Goal: Information Seeking & Learning: Find specific fact

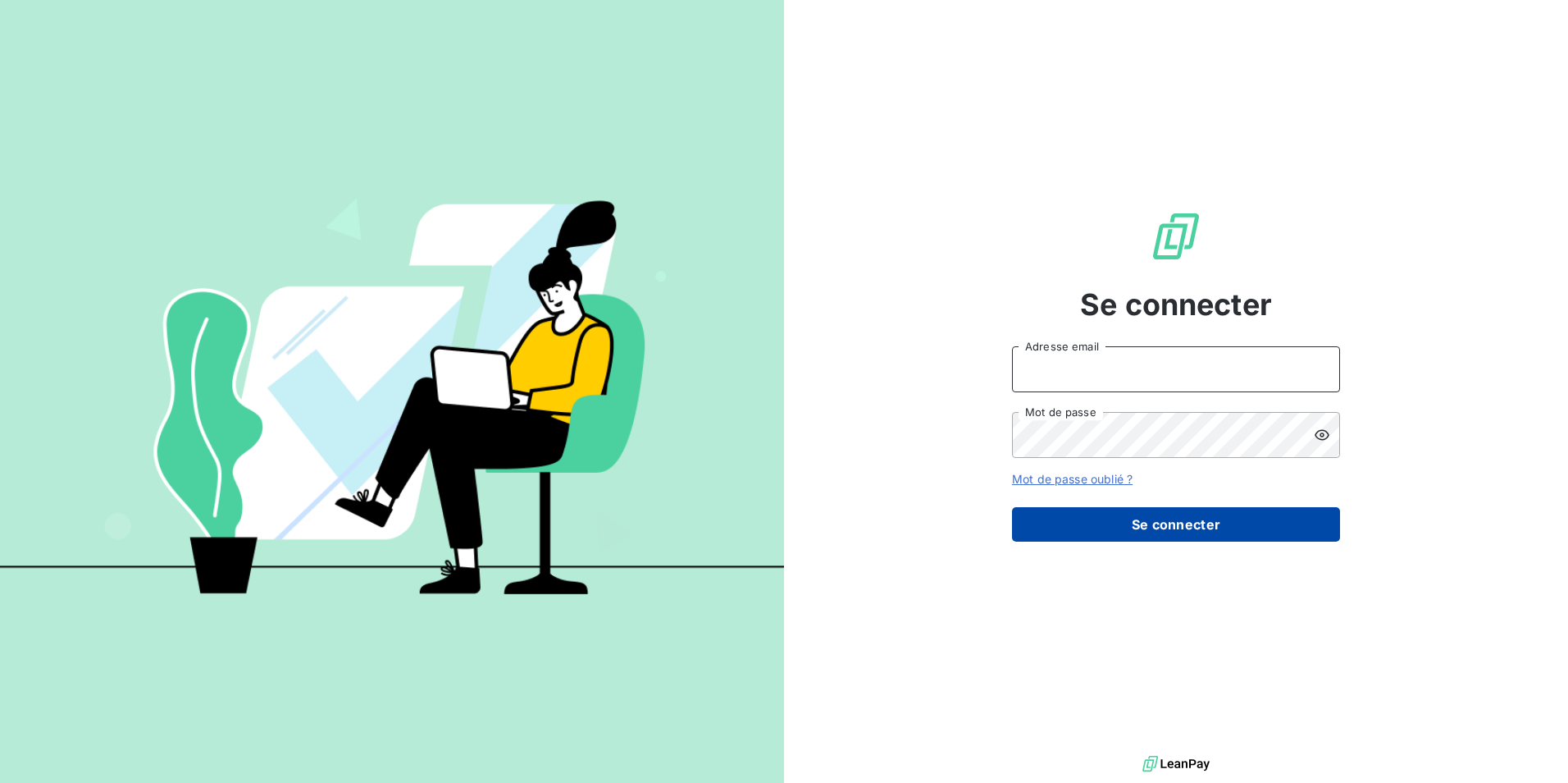
type input "[PERSON_NAME][EMAIL_ADDRESS][DOMAIN_NAME]"
click at [1161, 523] on button "Se connecter" at bounding box center [1176, 524] width 328 height 35
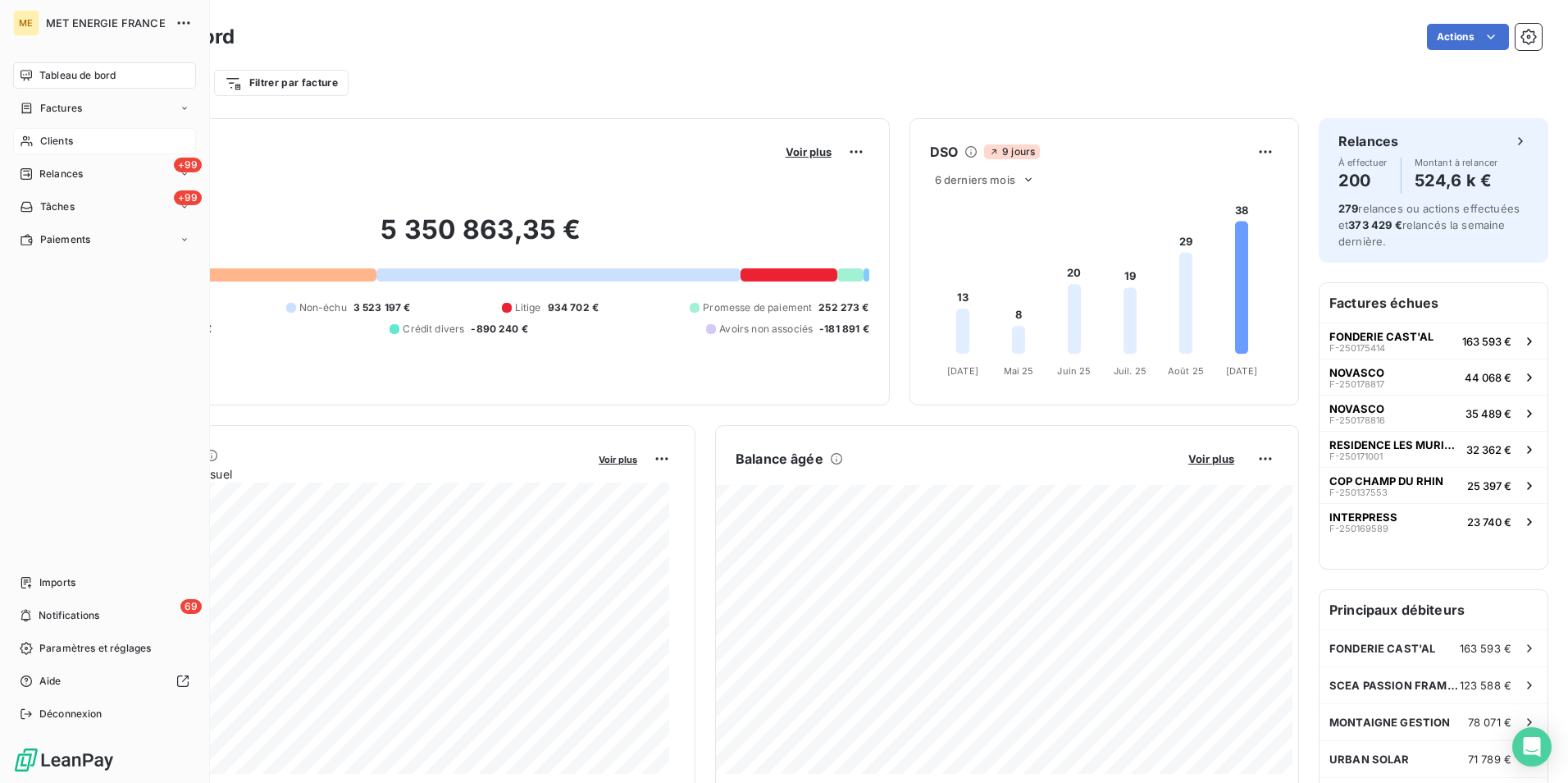
click at [58, 140] on span "Clients" at bounding box center [57, 140] width 33 height 14
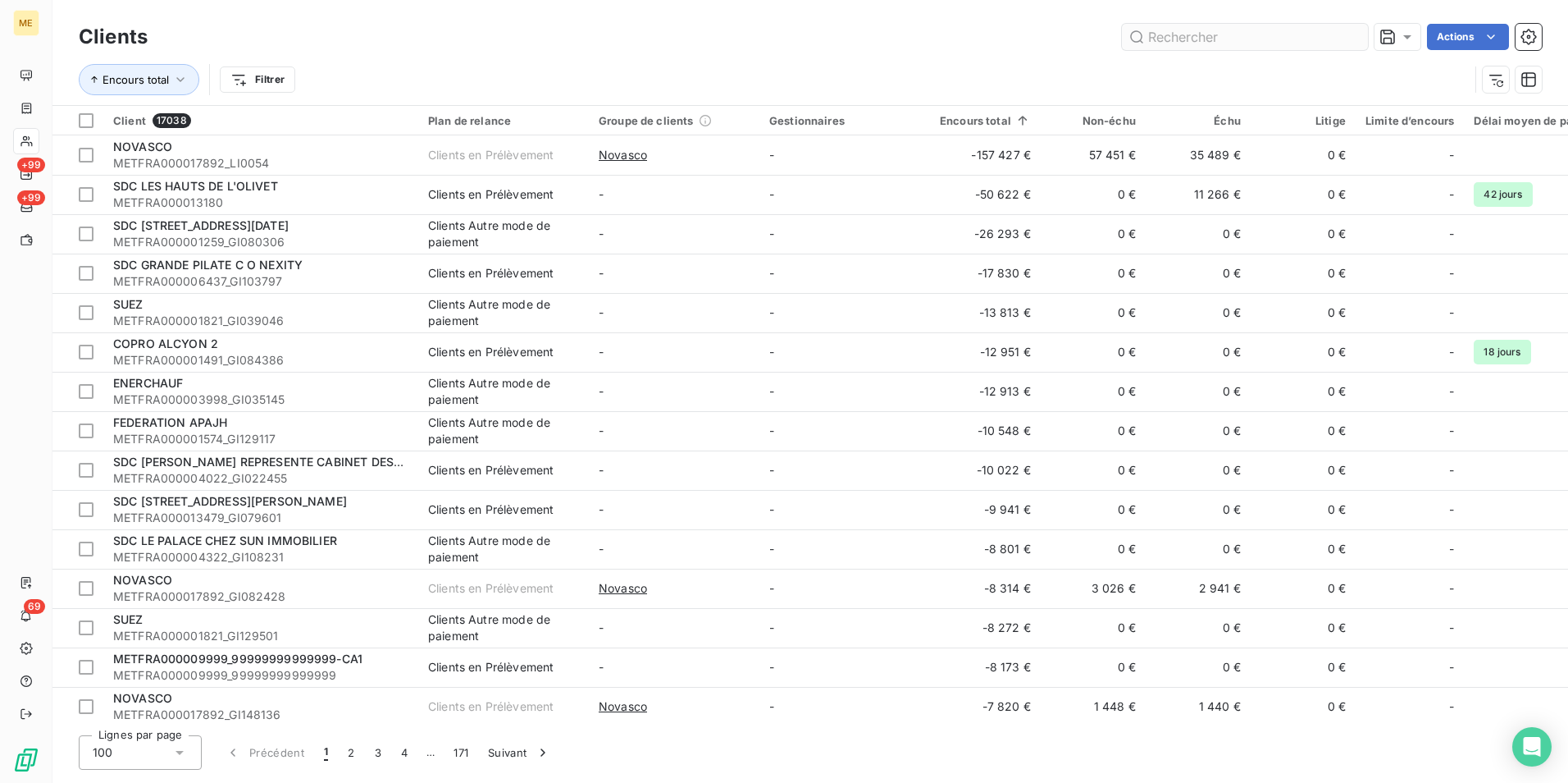
click at [1172, 36] on input "text" at bounding box center [1244, 36] width 246 height 26
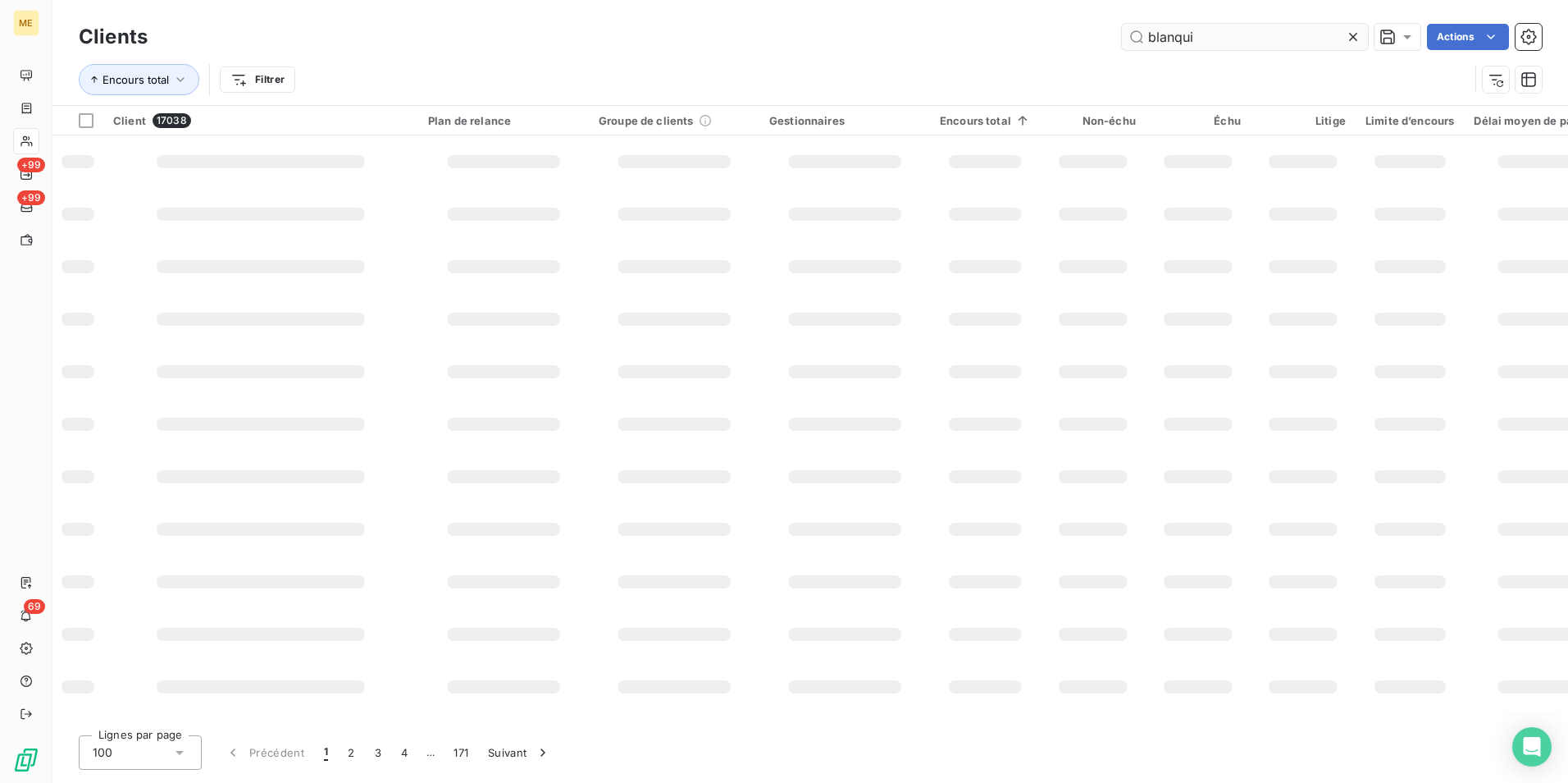
type input "blanqui"
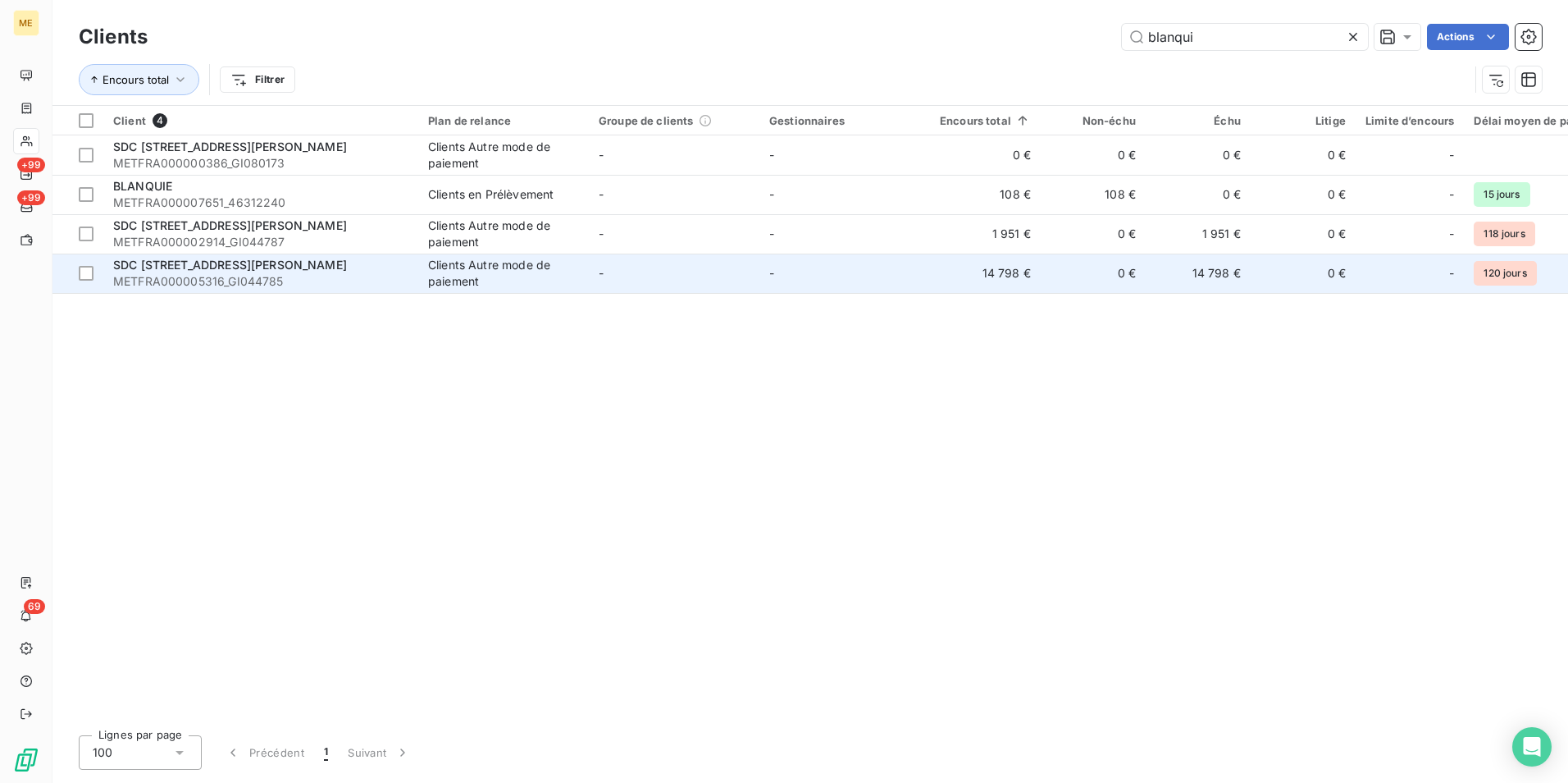
click at [236, 272] on div "SDC [STREET_ADDRESS][PERSON_NAME]" at bounding box center [260, 265] width 295 height 16
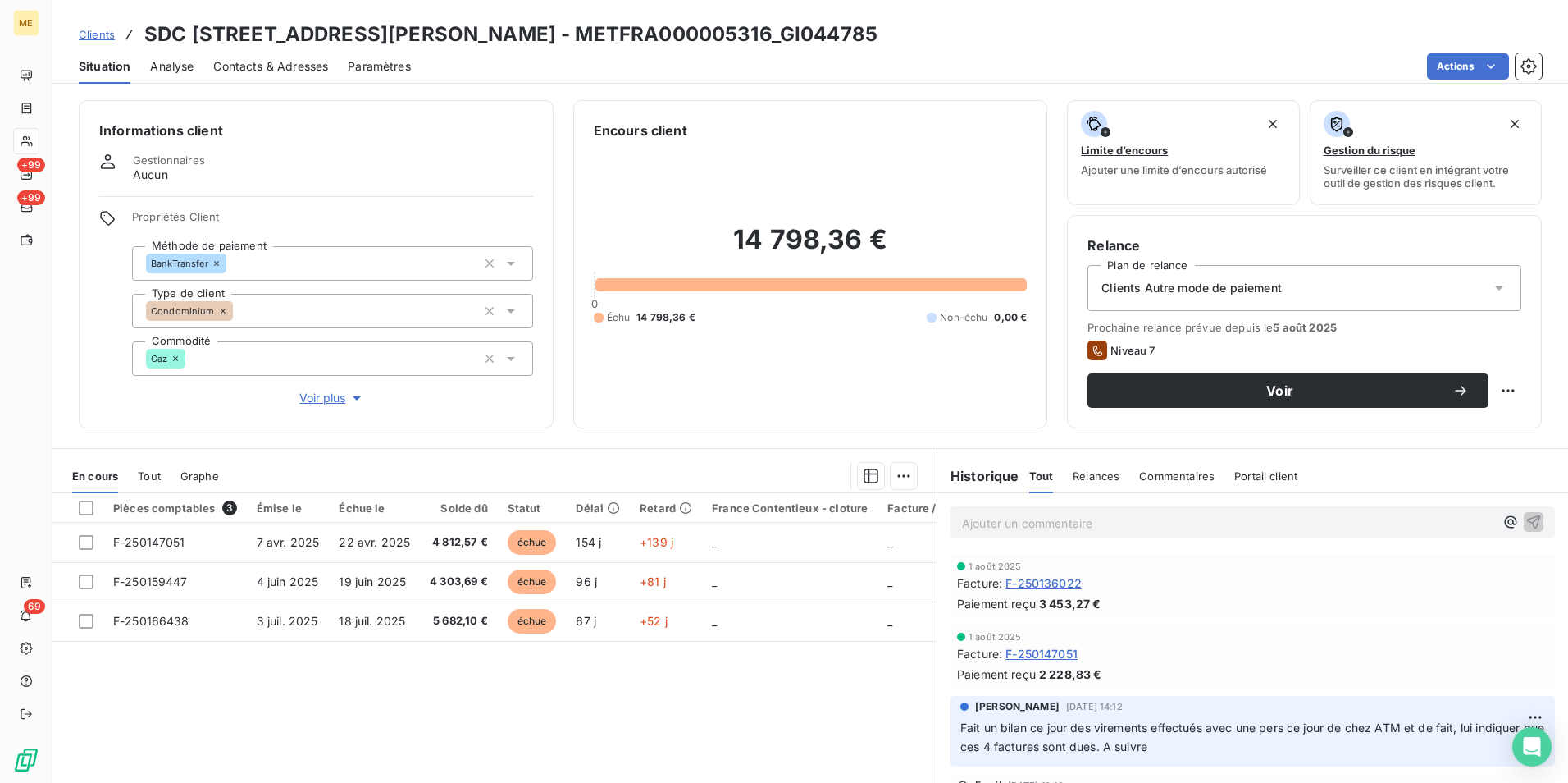
click at [312, 397] on span "Voir plus" at bounding box center [332, 397] width 66 height 16
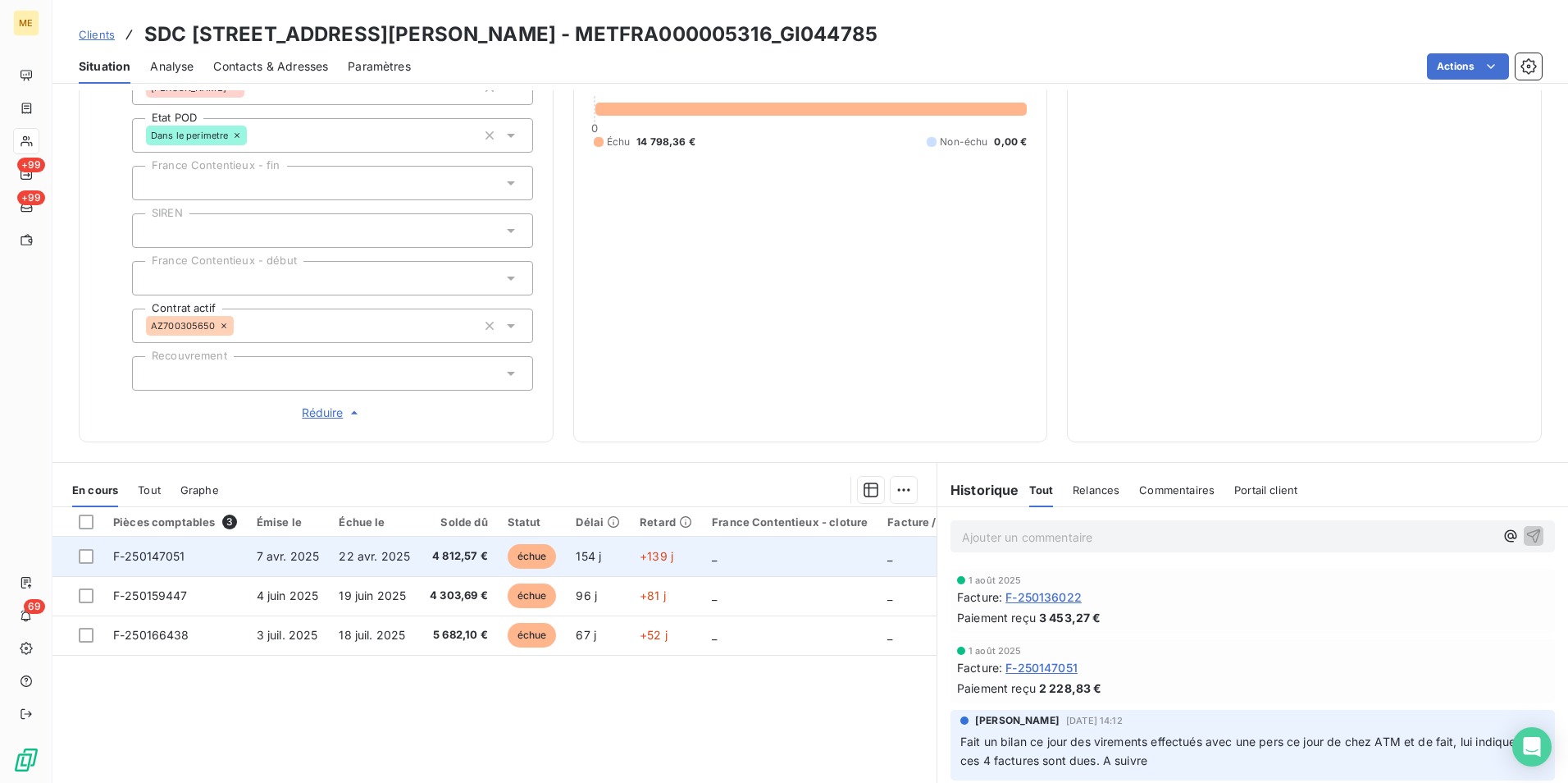
scroll to position [456, 0]
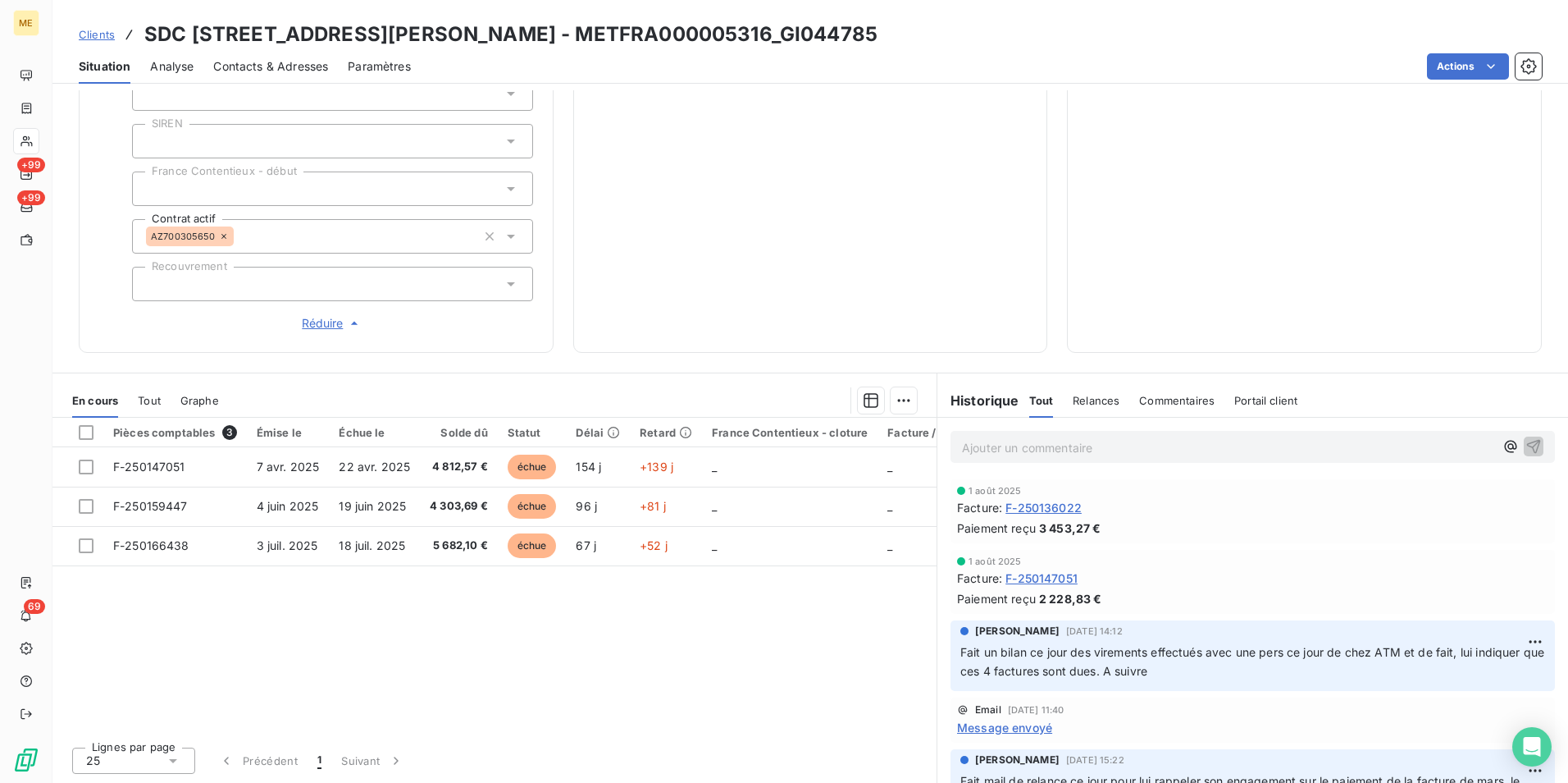
click at [1016, 449] on p "Ajouter un commentaire ﻿" at bounding box center [1228, 447] width 533 height 20
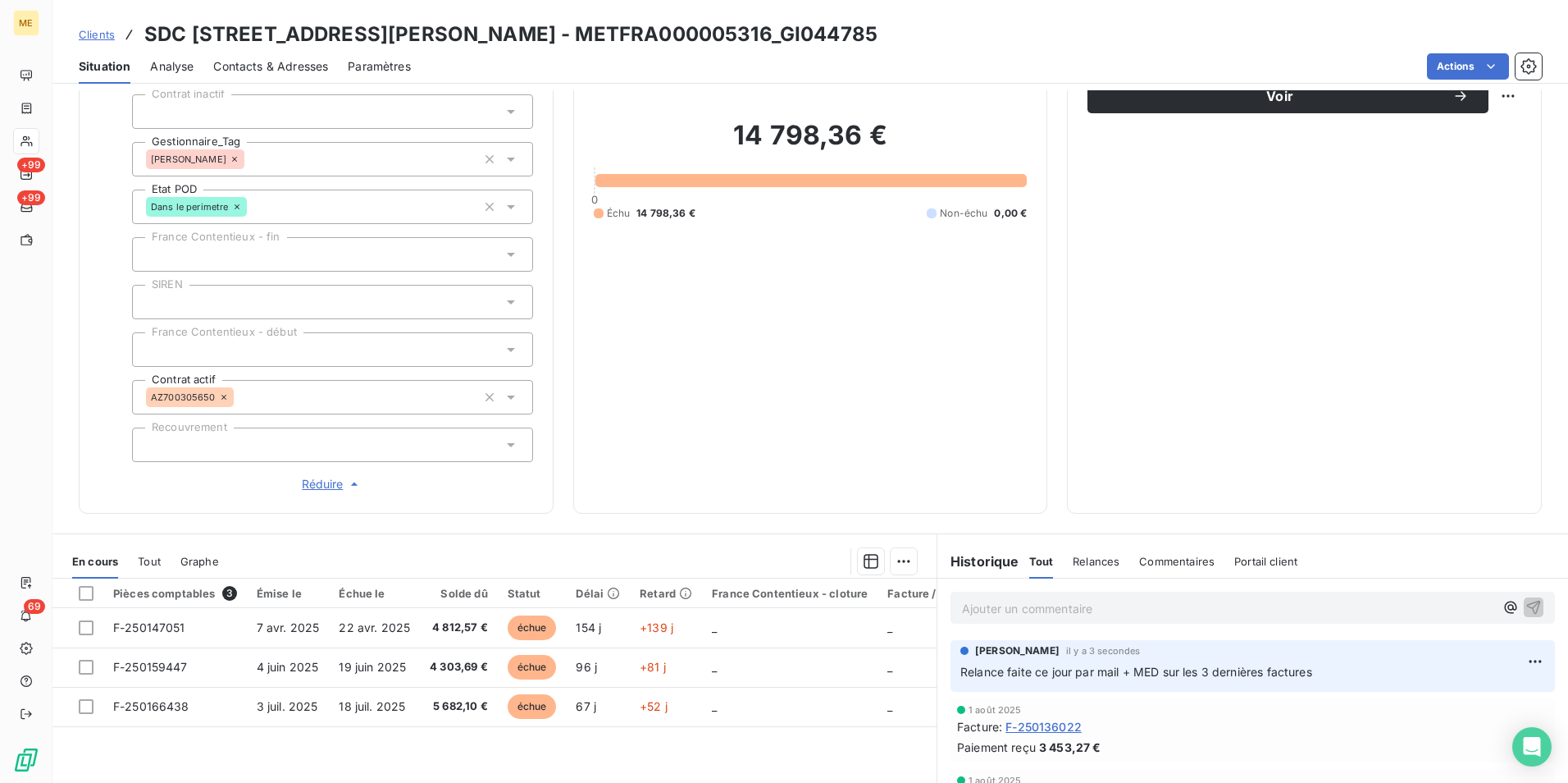
scroll to position [209, 0]
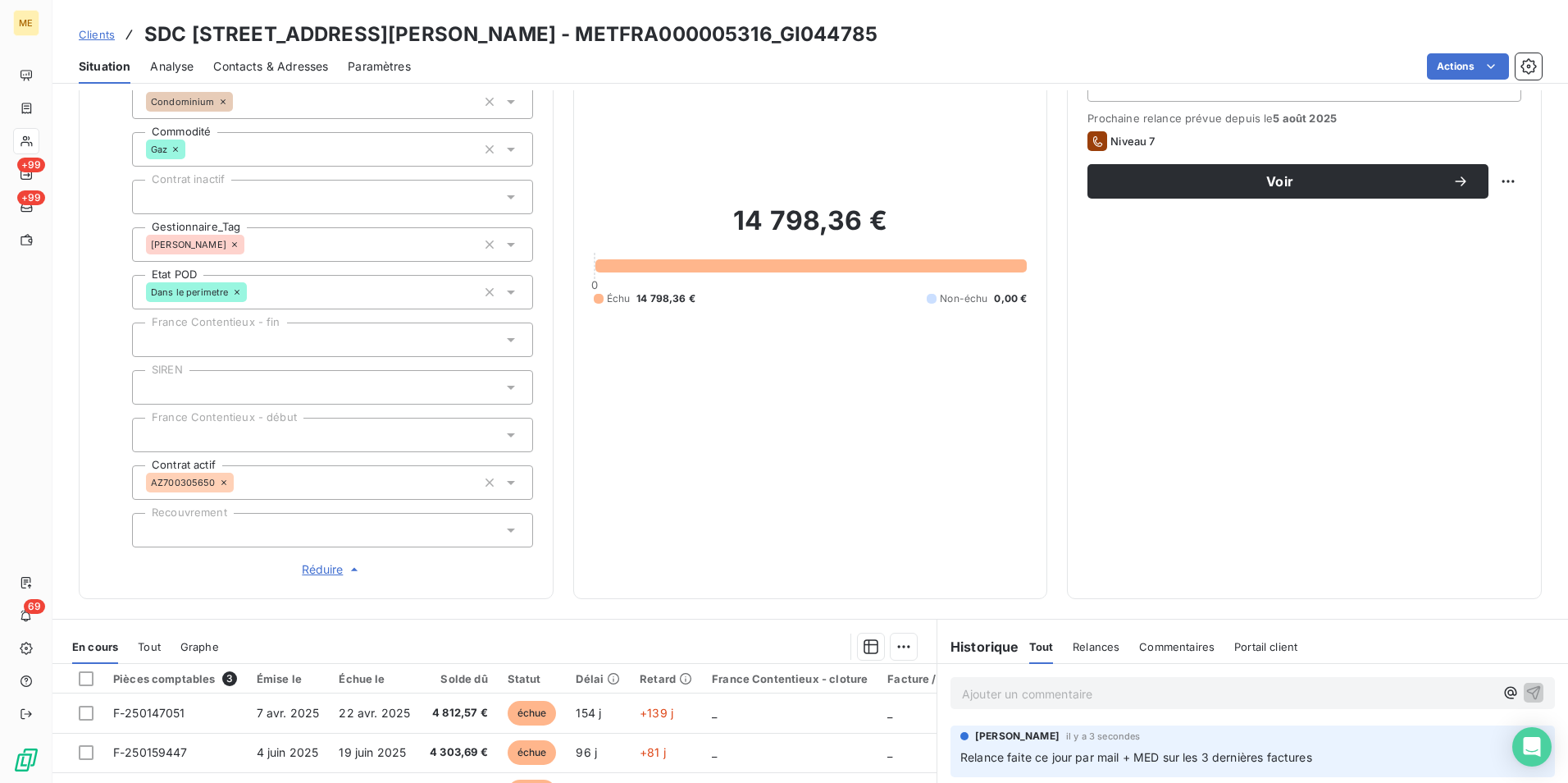
click at [508, 243] on icon at bounding box center [511, 244] width 8 height 4
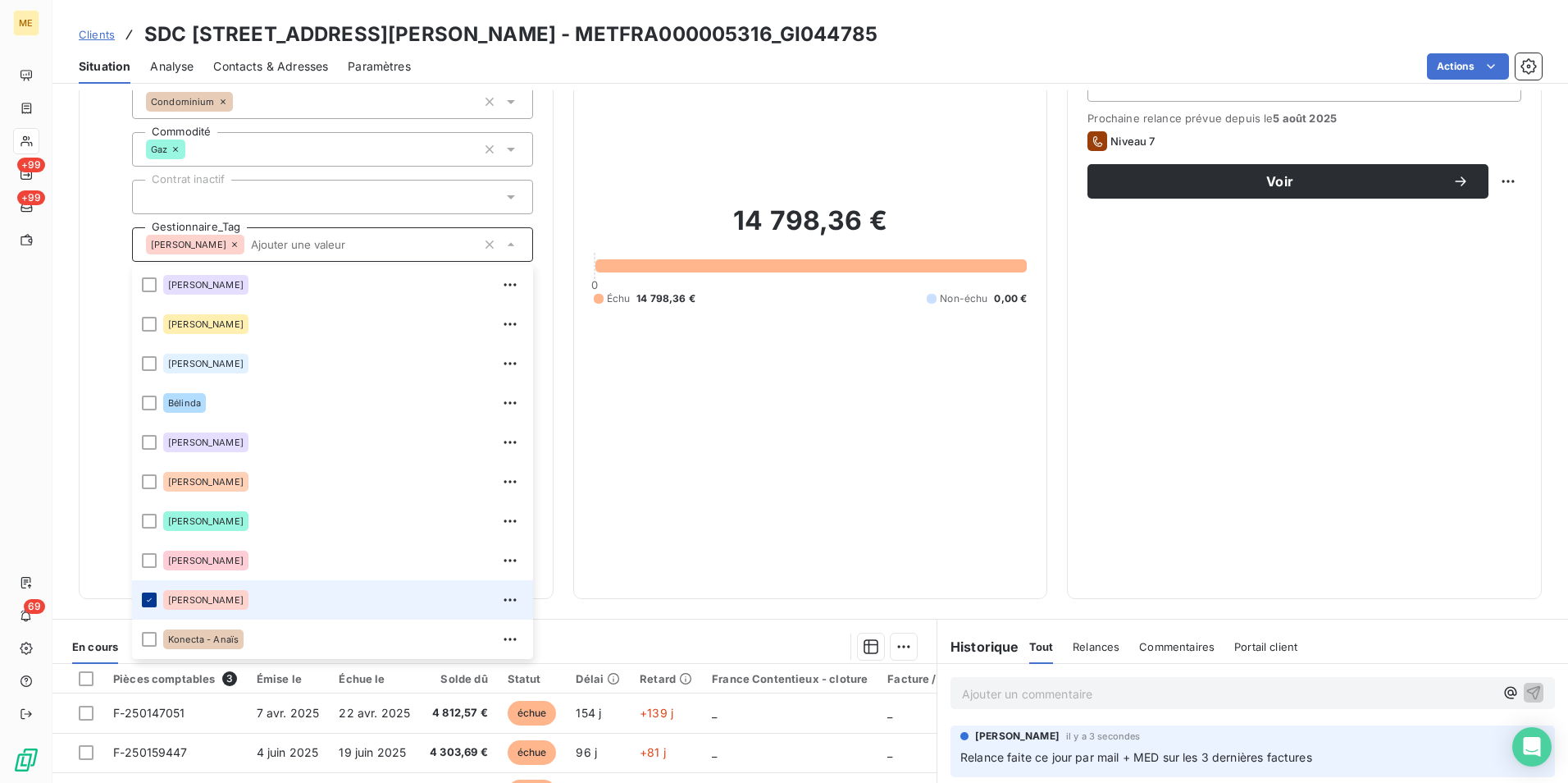
click at [150, 599] on icon at bounding box center [150, 600] width 10 height 10
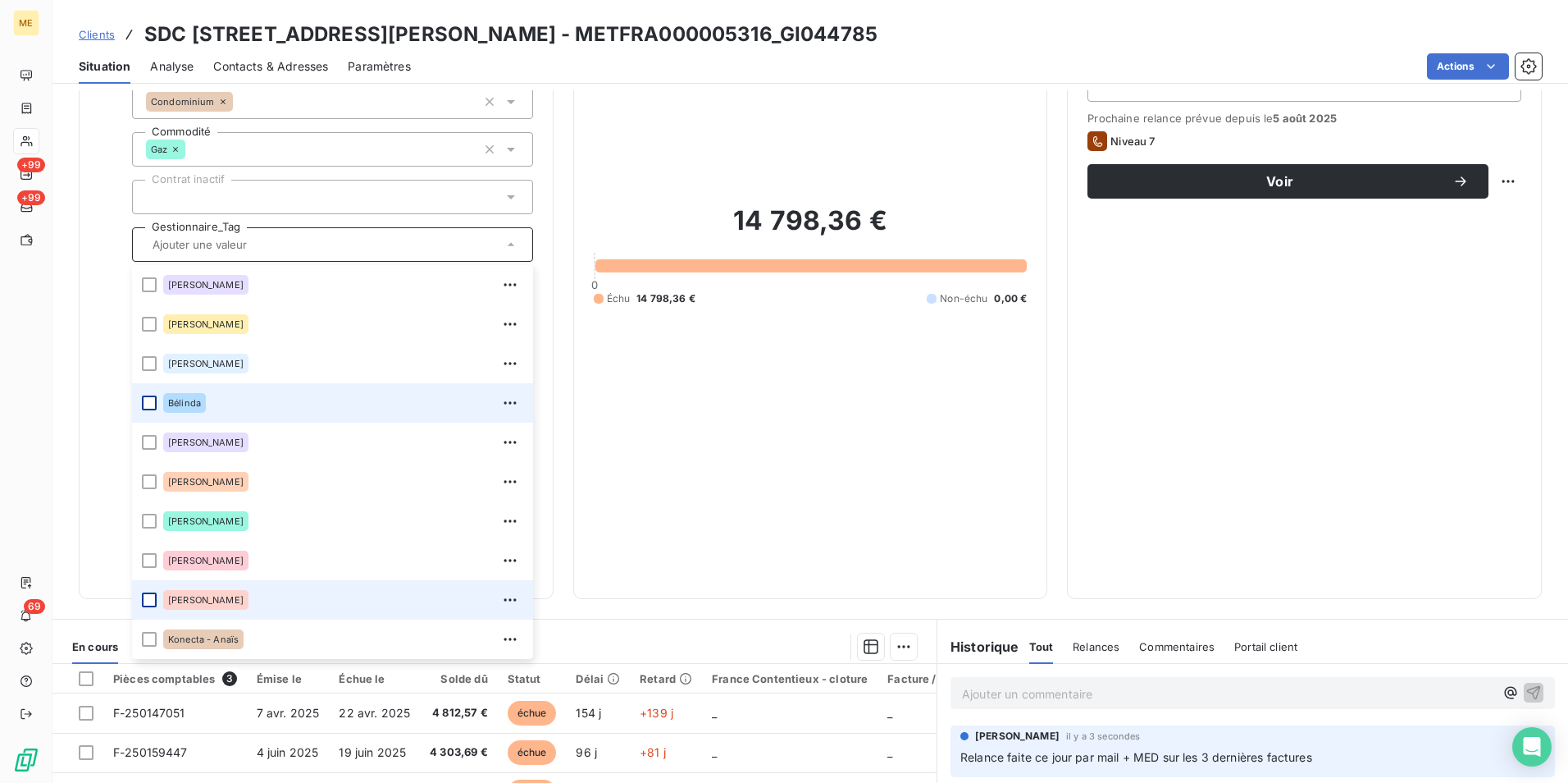
click at [150, 400] on div at bounding box center [149, 402] width 14 height 14
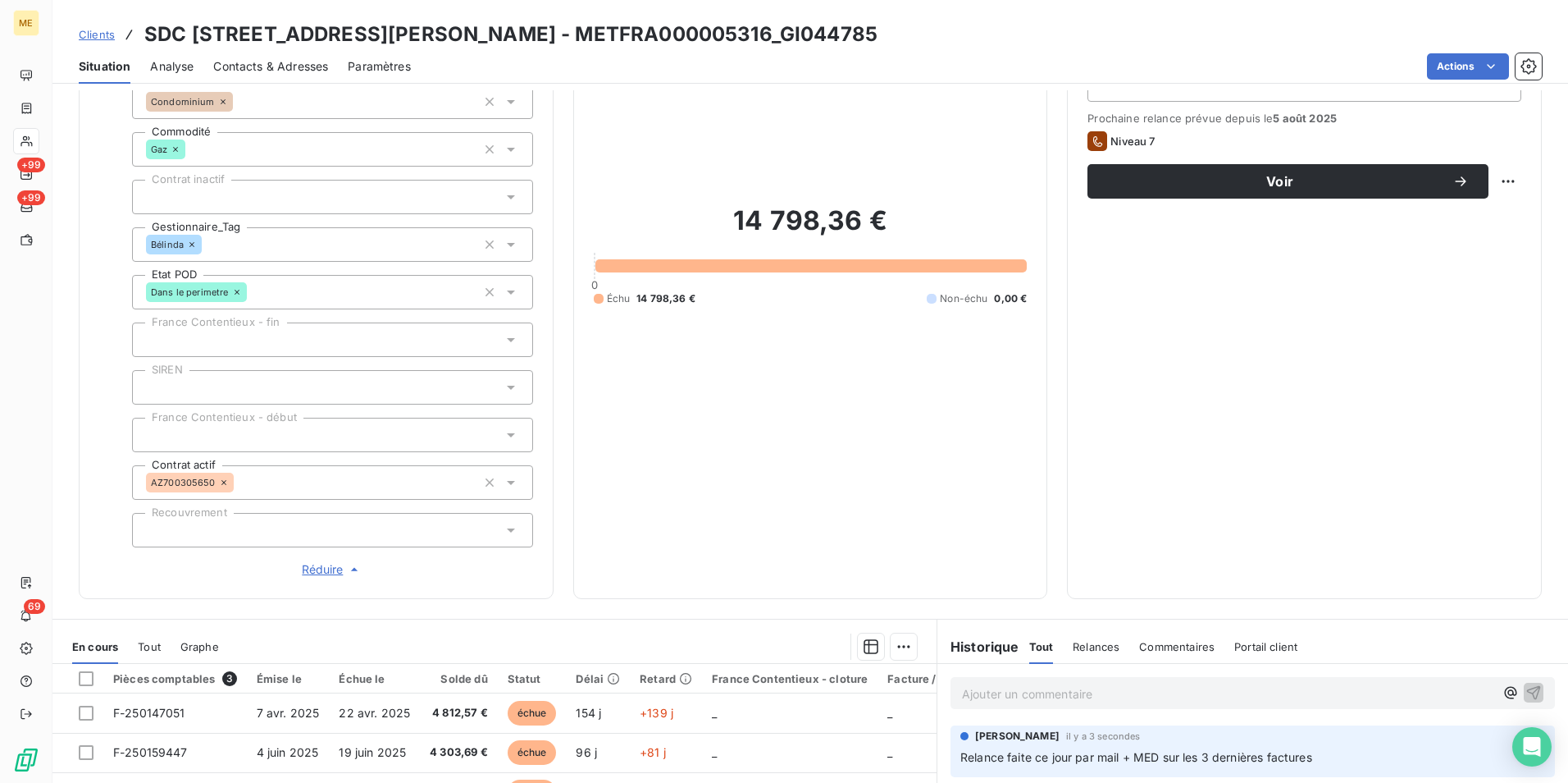
click at [608, 426] on div "14 798,36 € 0 Échu 14 798,36 € Non-échu 0,00 €" at bounding box center [810, 255] width 434 height 648
click at [101, 40] on span "Clients" at bounding box center [96, 35] width 36 height 14
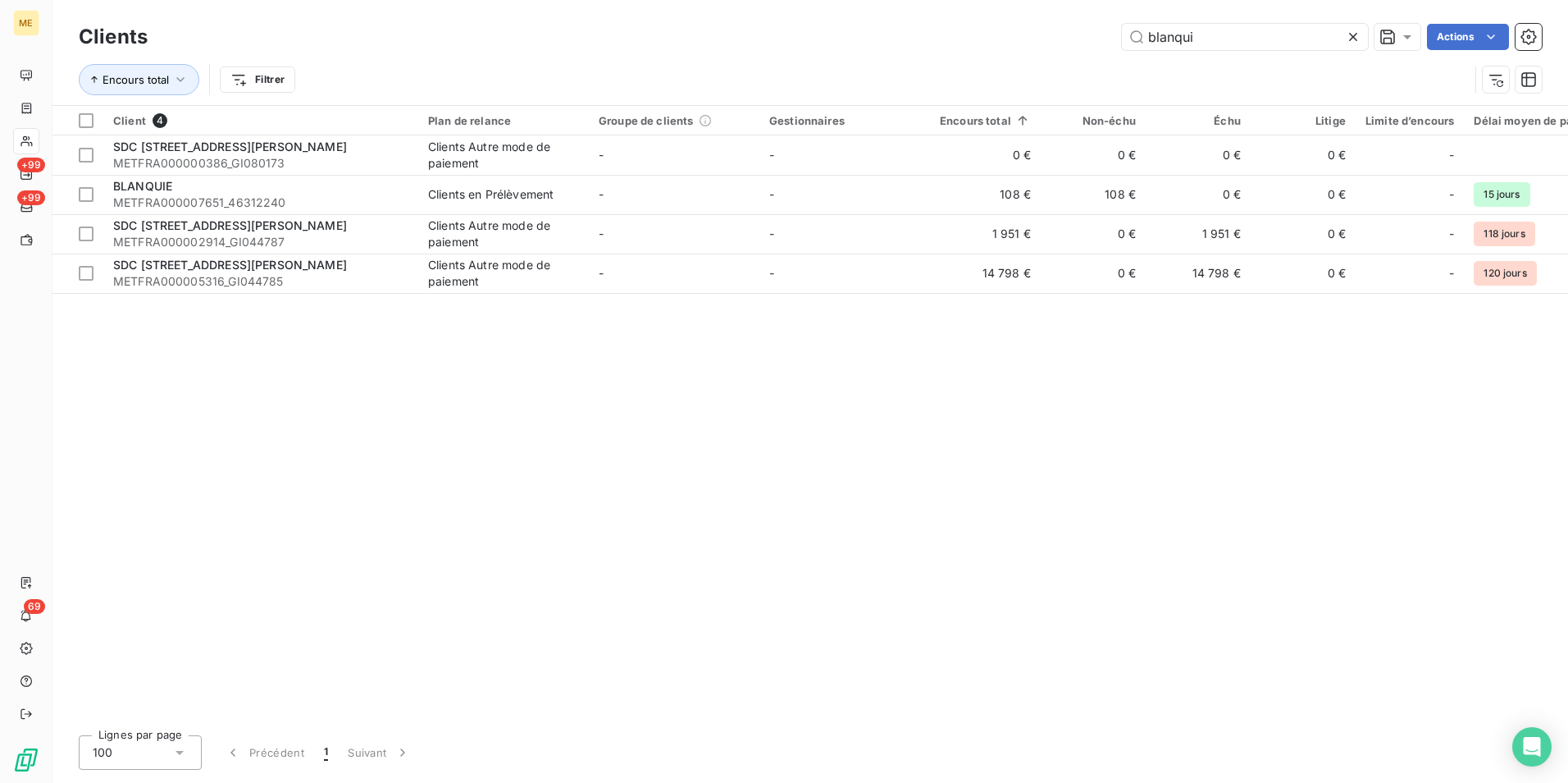
drag, startPoint x: 1205, startPoint y: 36, endPoint x: 1064, endPoint y: 5, distance: 144.4
click at [1068, 19] on div "Clients blanqui Actions Encours total Filtrer" at bounding box center [810, 52] width 1516 height 105
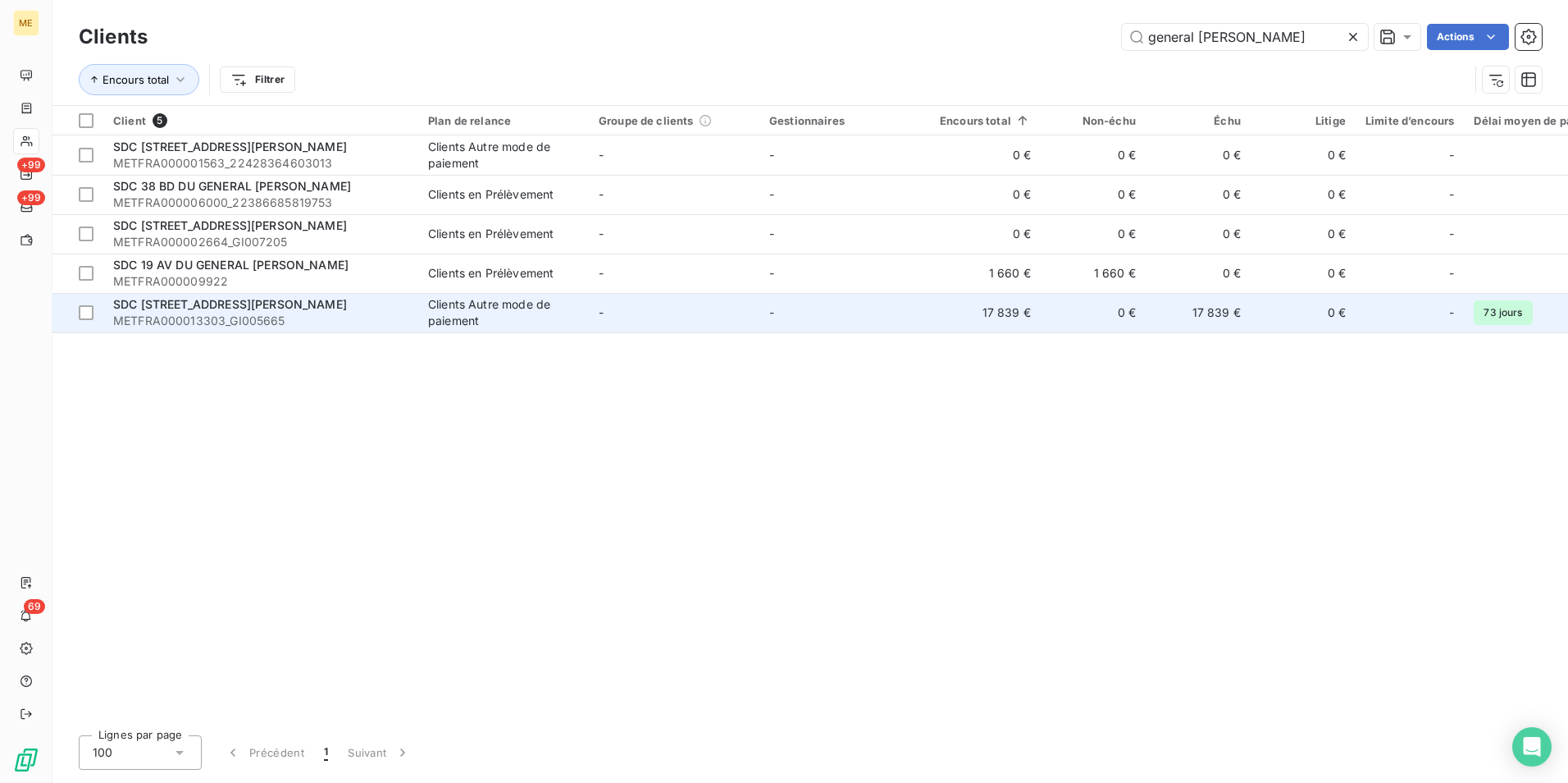
type input "general [PERSON_NAME]"
click at [287, 320] on span "METFRA000013303_GI005665" at bounding box center [260, 320] width 295 height 16
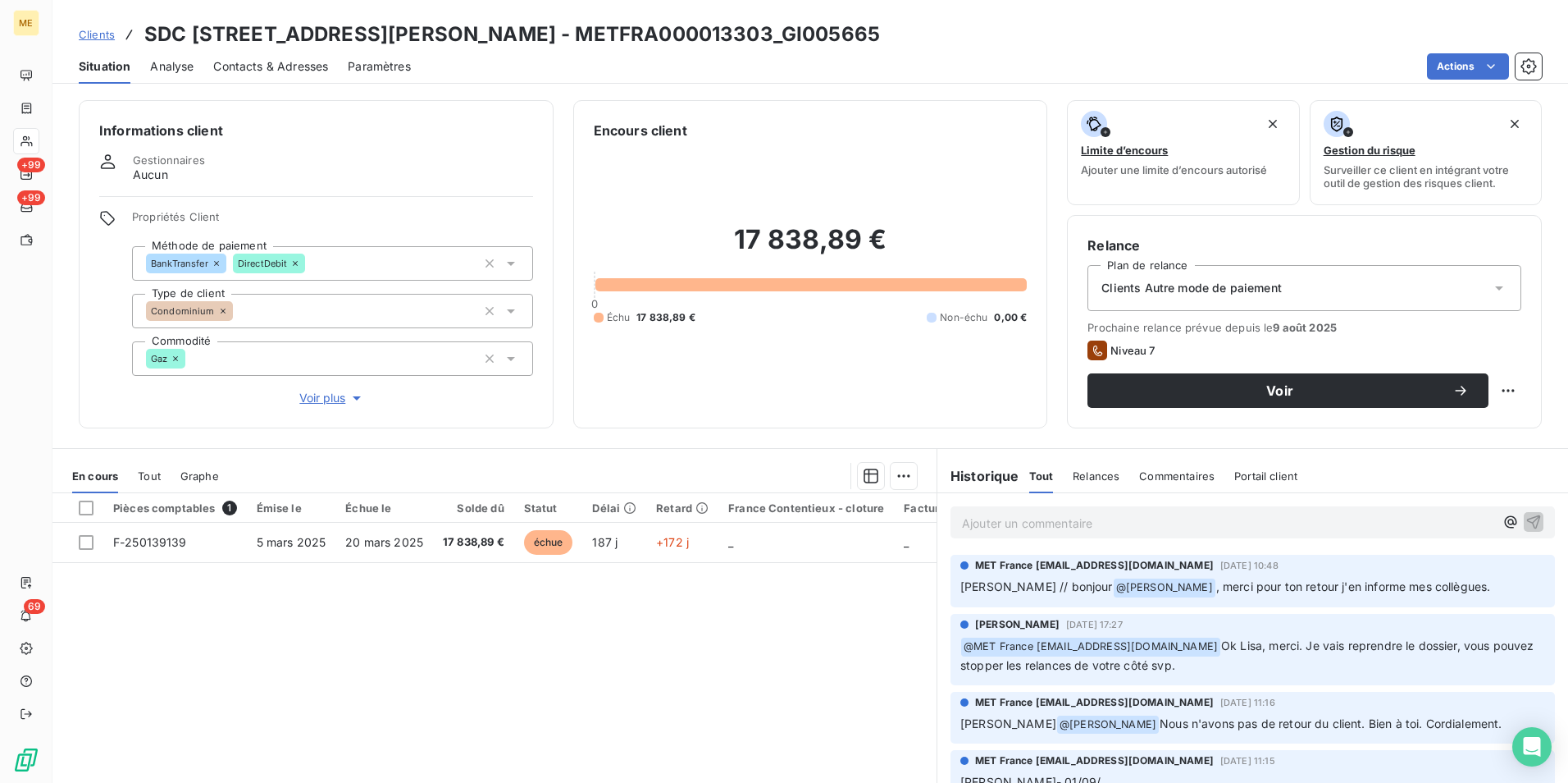
click at [270, 60] on span "Contacts & Adresses" at bounding box center [270, 66] width 115 height 16
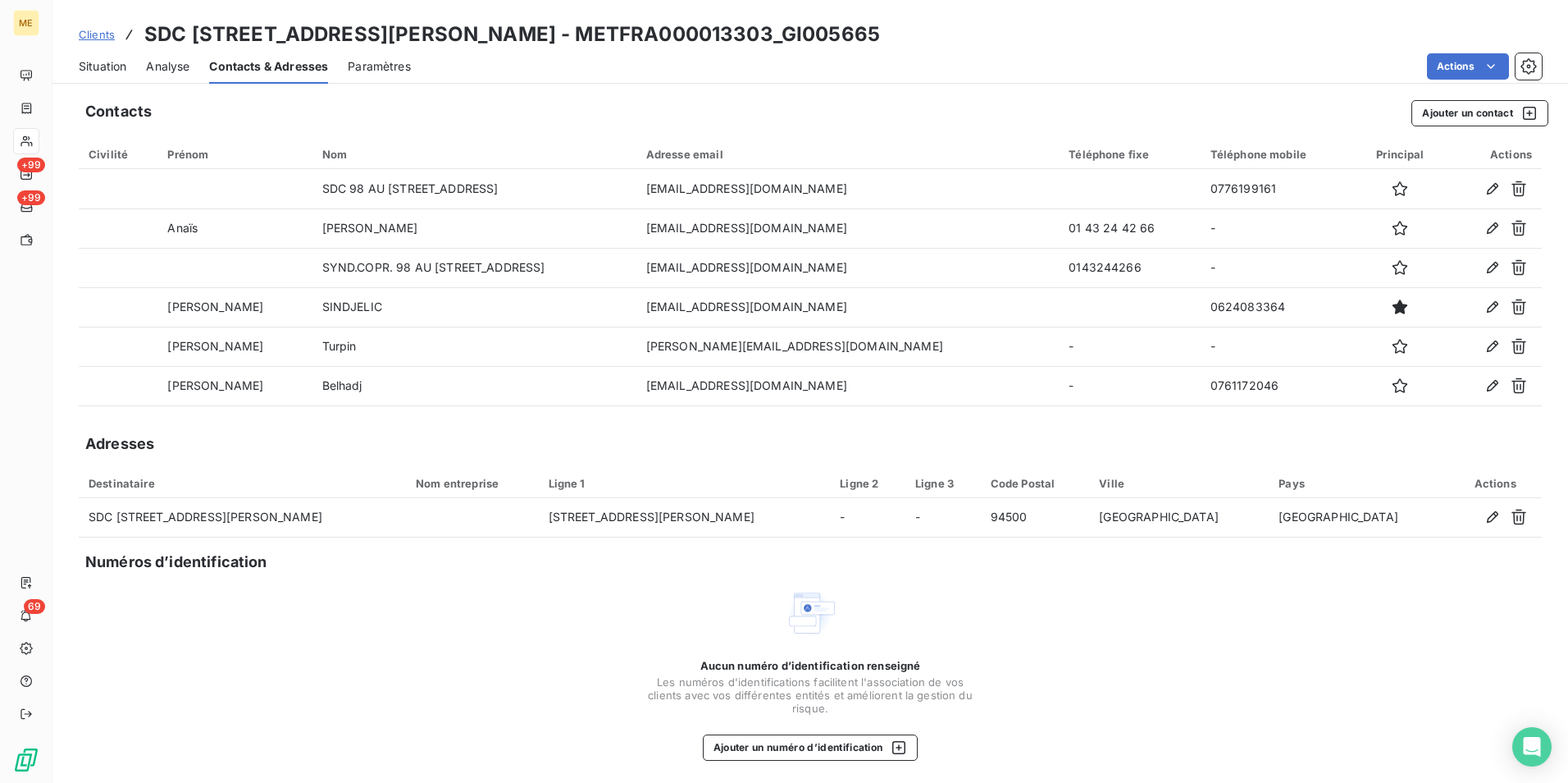
click at [104, 62] on span "Situation" at bounding box center [102, 66] width 47 height 16
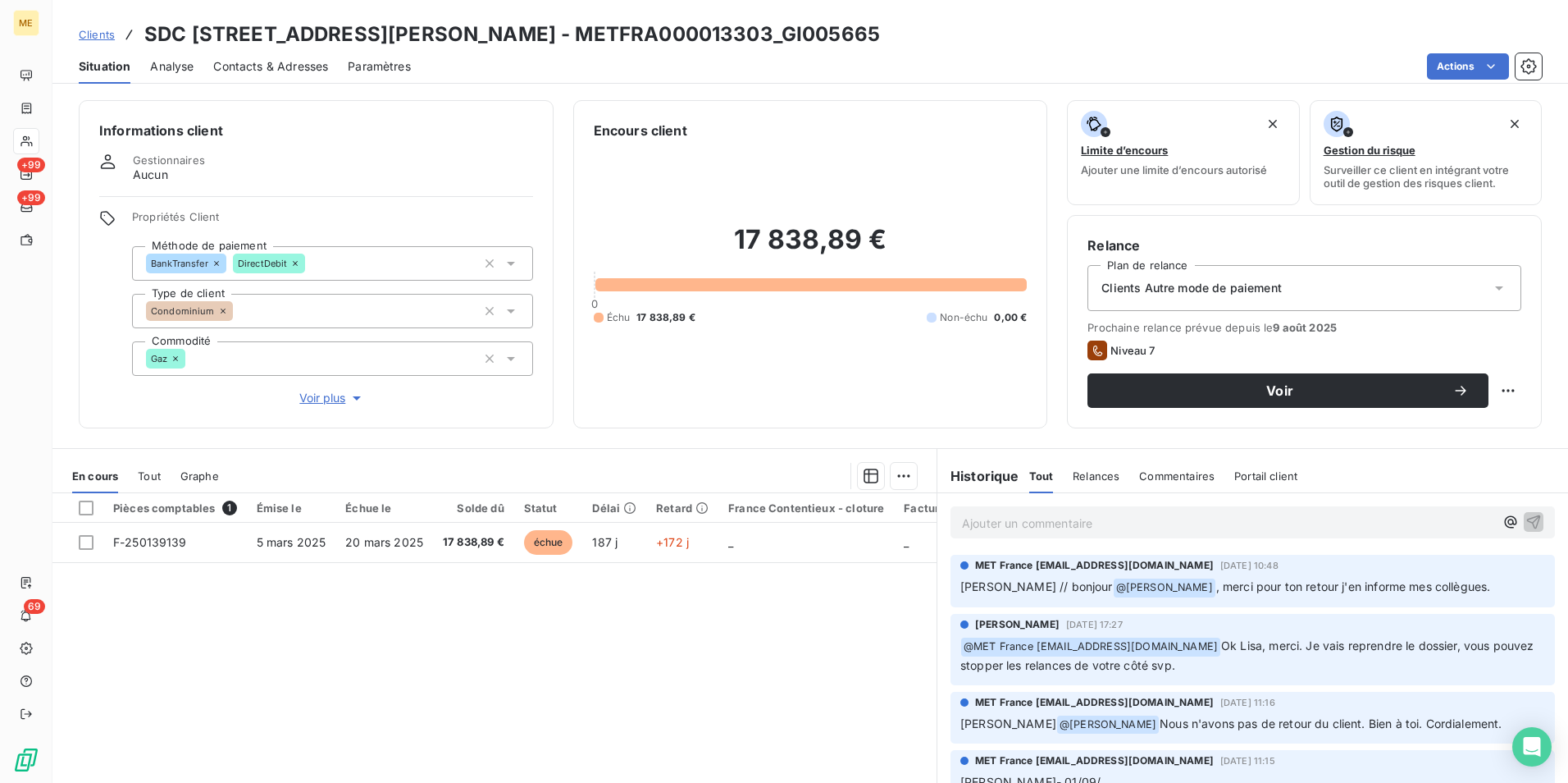
click at [309, 394] on span "Voir plus" at bounding box center [332, 397] width 66 height 16
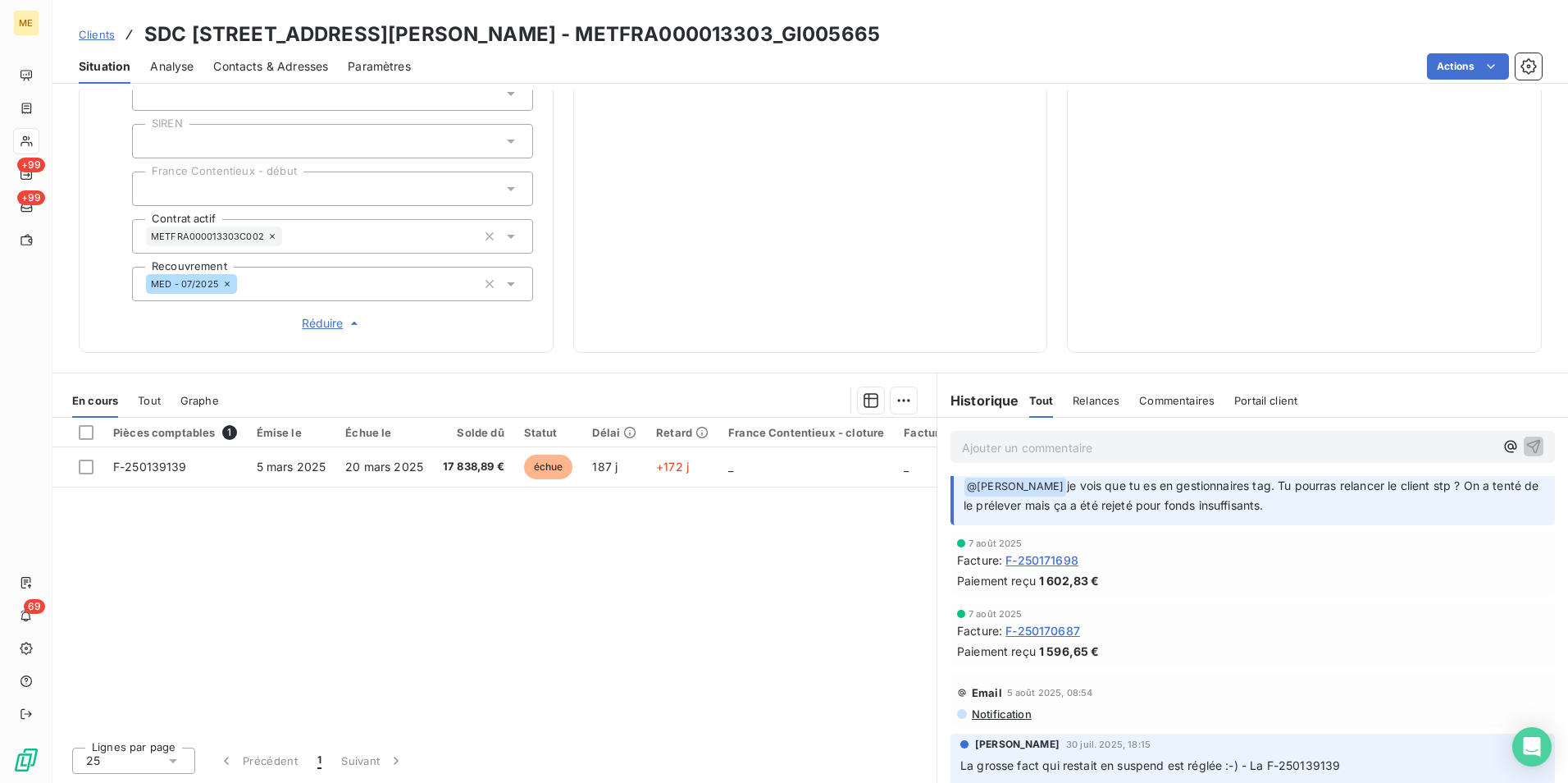
scroll to position [574, 0]
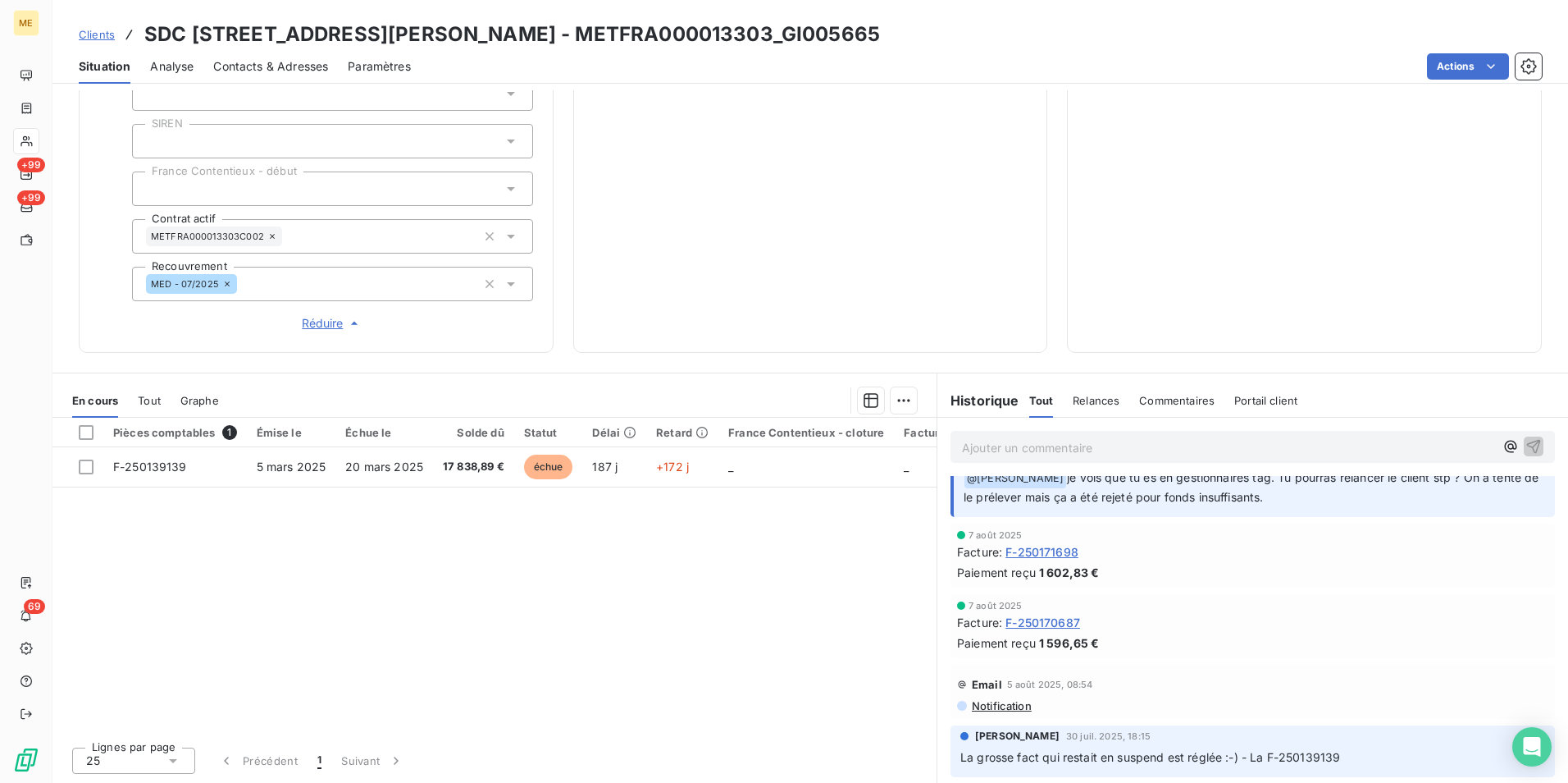
click at [1023, 554] on span "F-250171698" at bounding box center [1042, 551] width 73 height 17
